Goal: Task Accomplishment & Management: Complete application form

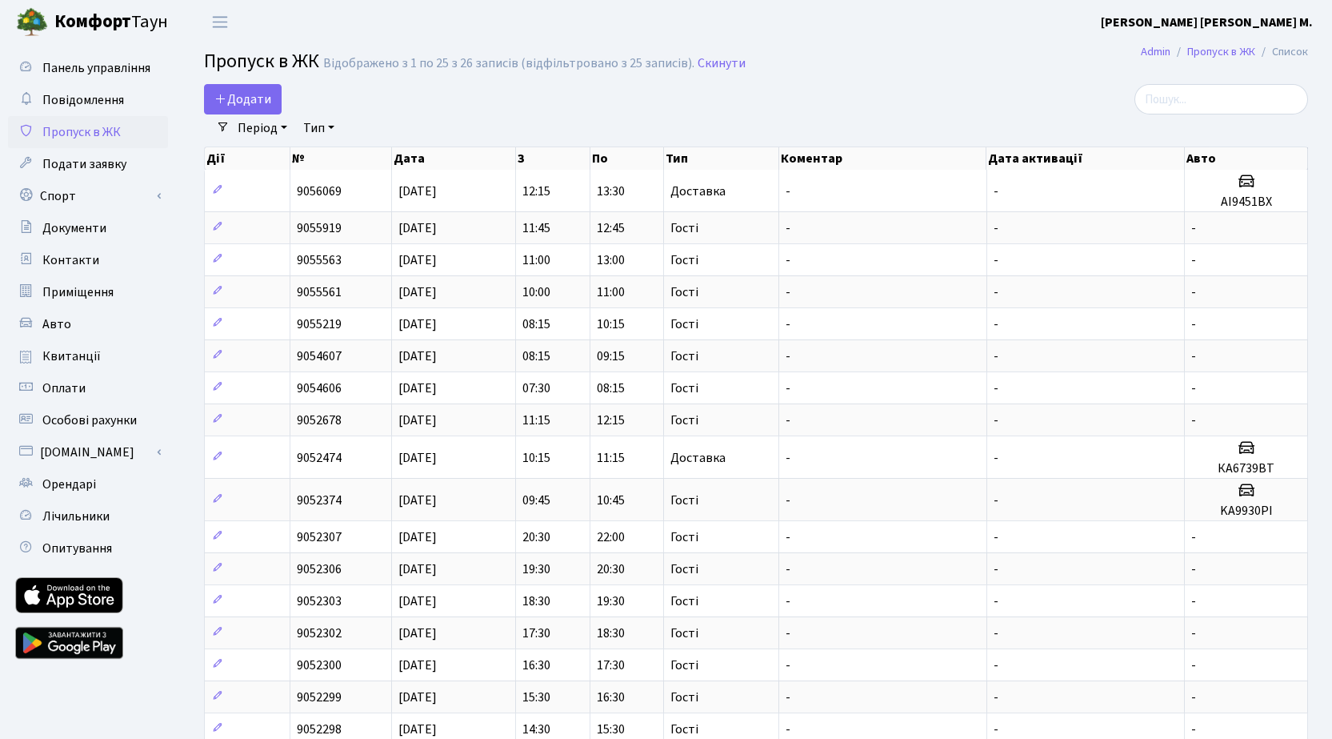
select select "25"
click at [261, 100] on span "Додати" at bounding box center [242, 99] width 57 height 18
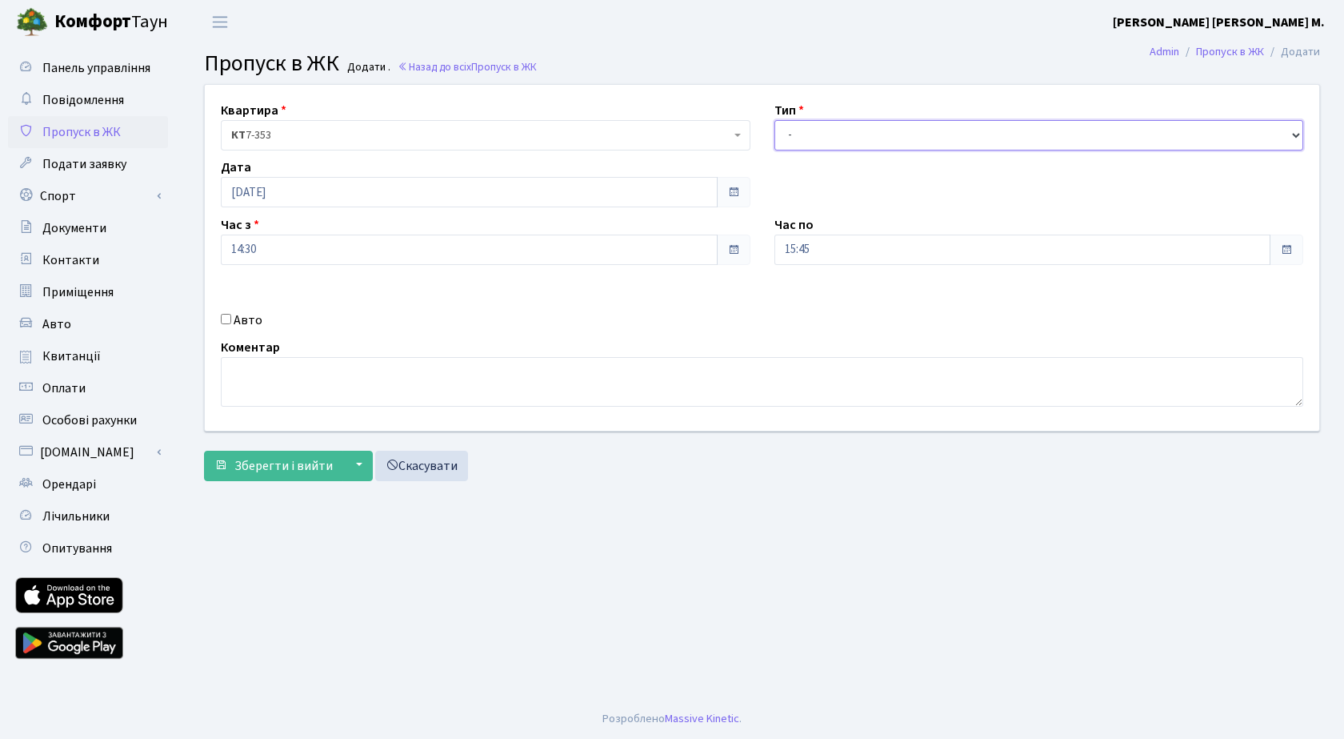
drag, startPoint x: 912, startPoint y: 133, endPoint x: 915, endPoint y: 145, distance: 12.4
click at [912, 133] on select "- Доставка Таксі Гості Сервіс" at bounding box center [1040, 135] width 530 height 30
select select "3"
click at [775, 120] on select "- Доставка Таксі Гості Сервіс" at bounding box center [1040, 135] width 530 height 30
click at [301, 467] on span "Зберегти і вийти" at bounding box center [283, 466] width 98 height 18
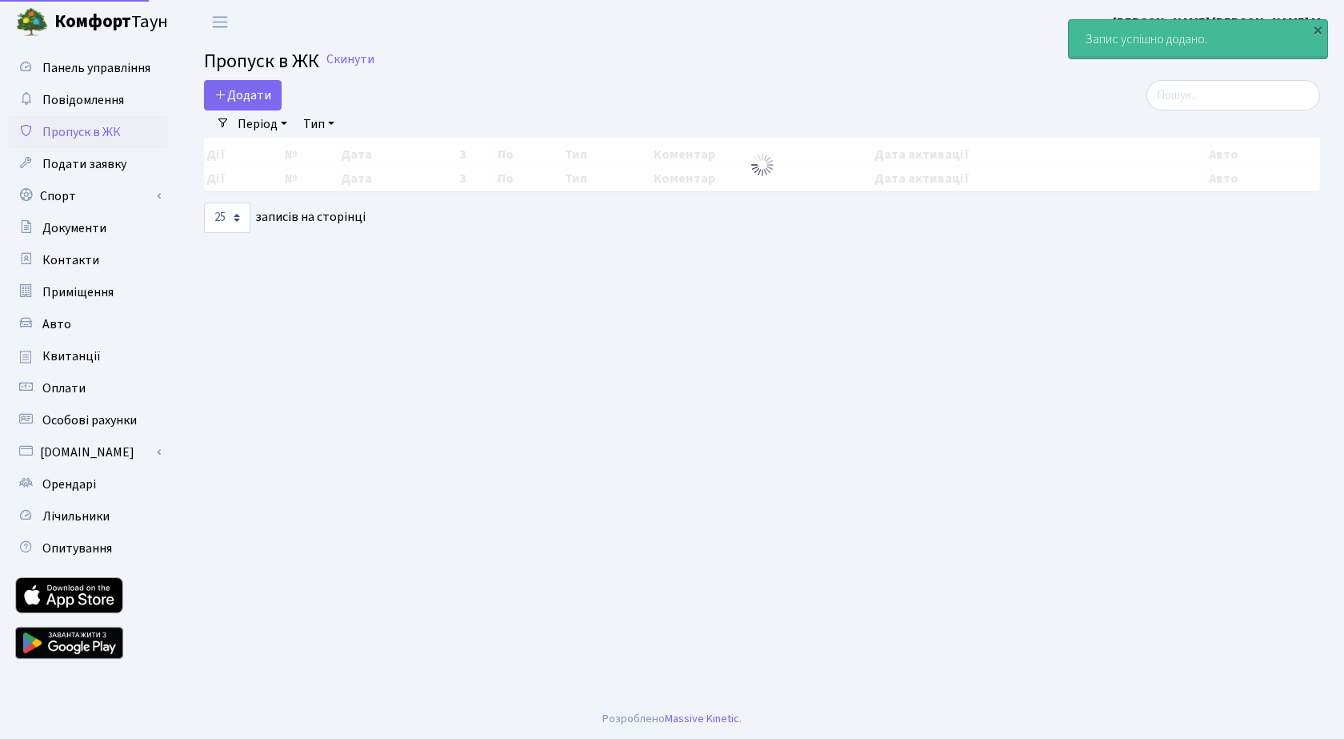
select select "25"
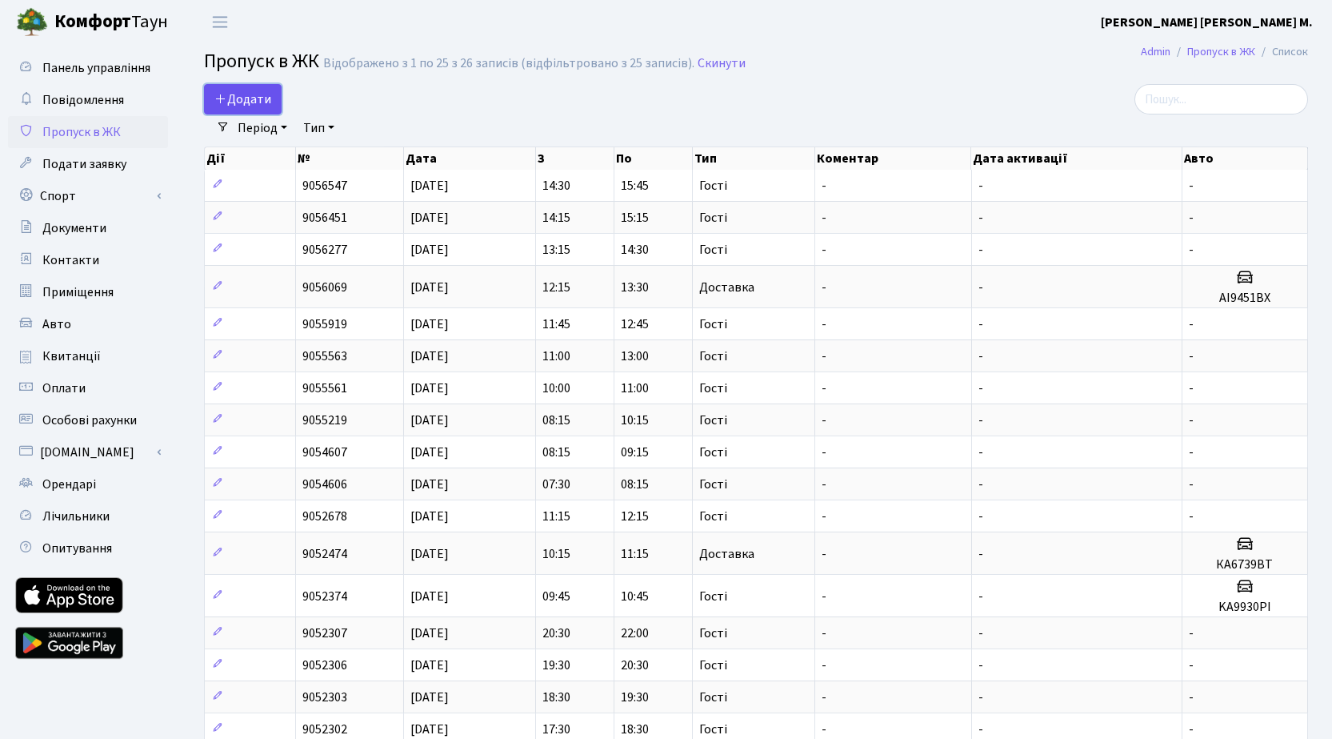
click at [235, 100] on span "Додати" at bounding box center [242, 99] width 57 height 18
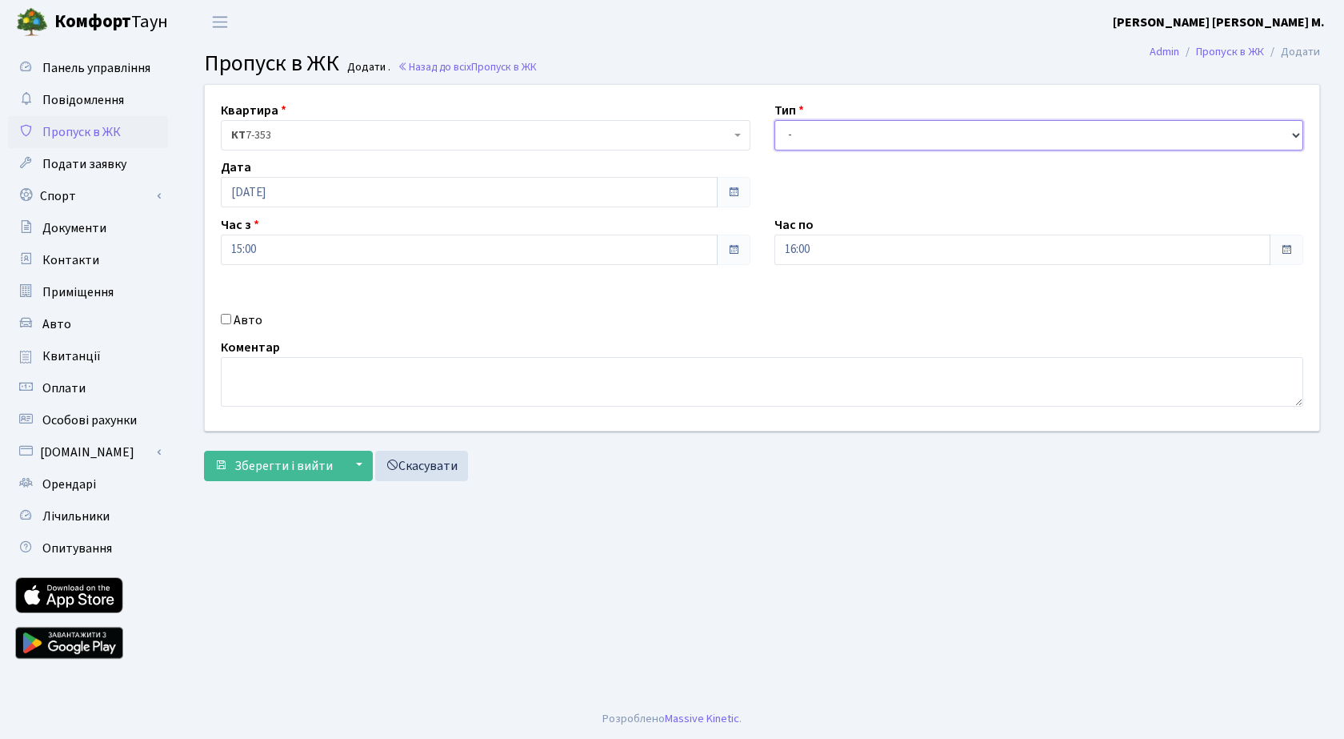
click at [839, 136] on select "- Доставка Таксі Гості Сервіс" at bounding box center [1040, 135] width 530 height 30
select select "3"
click at [775, 120] on select "- Доставка Таксі Гості Сервіс" at bounding box center [1040, 135] width 530 height 30
click at [286, 471] on span "Зберегти і вийти" at bounding box center [283, 466] width 98 height 18
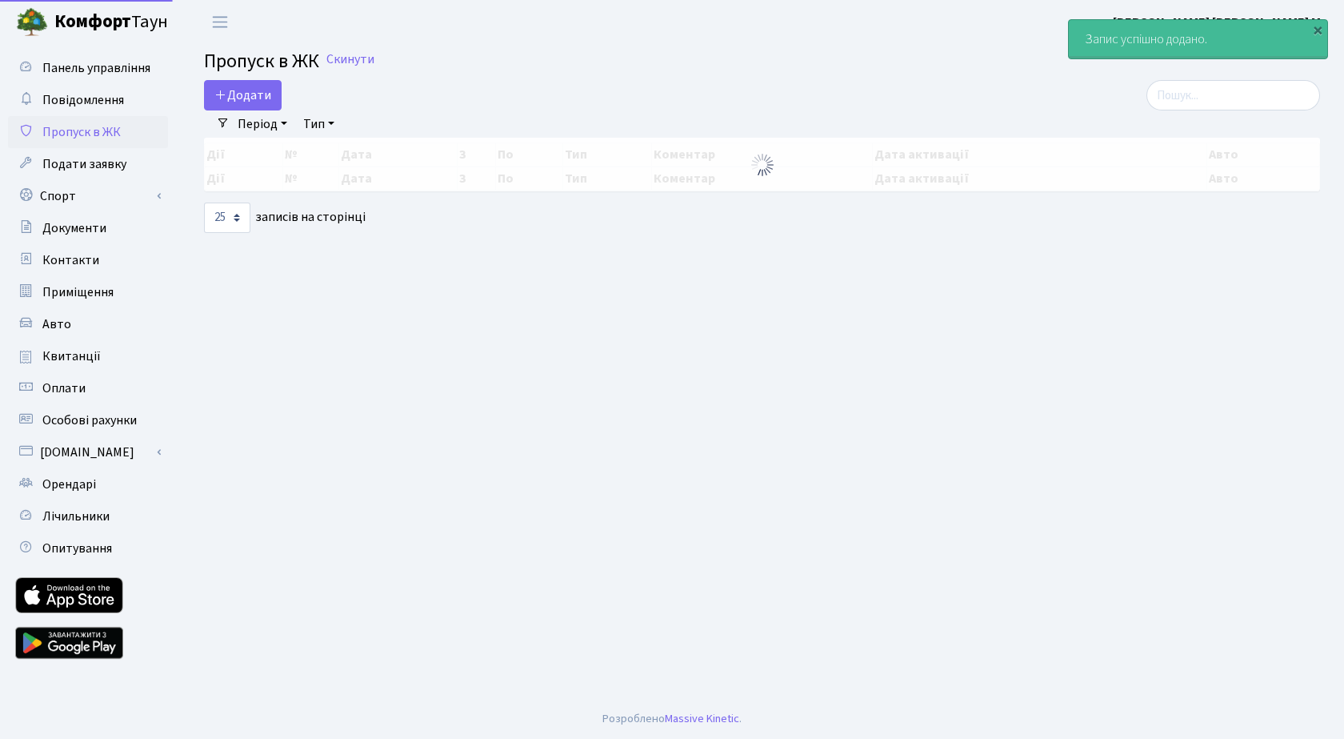
select select "25"
